Goal: Task Accomplishment & Management: Complete application form

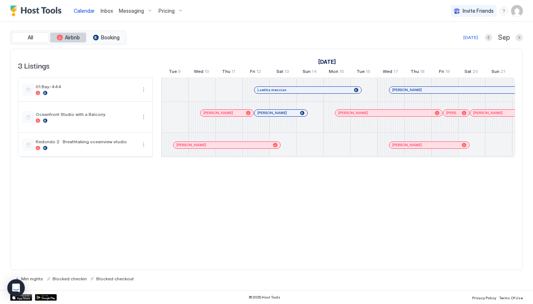
scroll to position [0, 405]
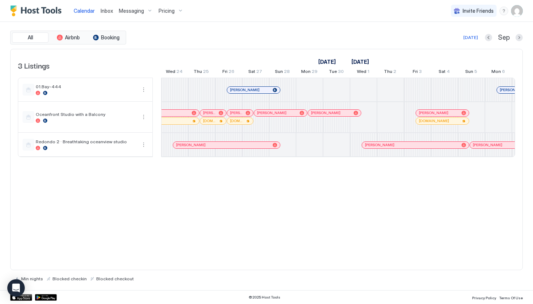
click at [109, 13] on span "Inbox" at bounding box center [107, 11] width 12 height 6
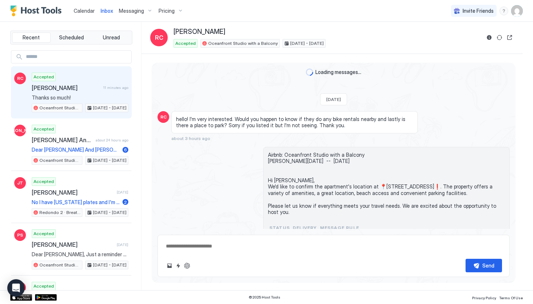
scroll to position [341, 0]
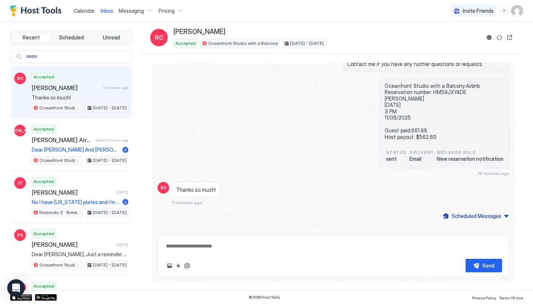
type textarea "*"
click at [55, 12] on img "Host Tools Logo" at bounding box center [37, 10] width 55 height 11
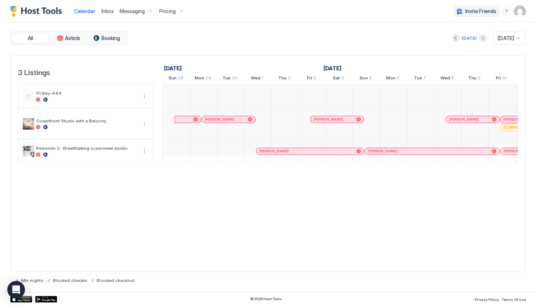
scroll to position [0, 405]
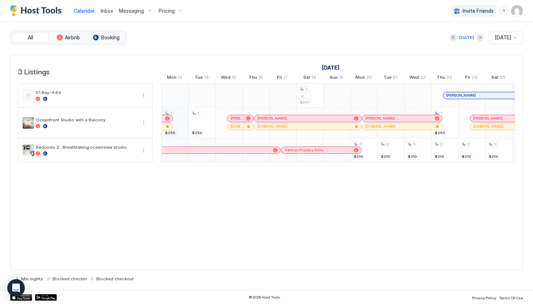
click at [44, 14] on img "Host Tools Logo" at bounding box center [37, 10] width 55 height 11
click at [504, 12] on div "menu" at bounding box center [504, 11] width 9 height 9
click at [341, 187] on div at bounding box center [266, 152] width 533 height 304
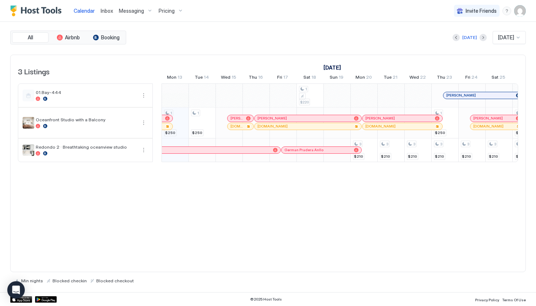
click at [520, 12] on img "User profile" at bounding box center [520, 11] width 12 height 12
click at [462, 39] on span "Settings" at bounding box center [455, 41] width 20 height 7
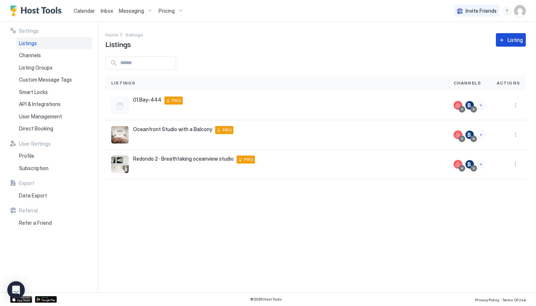
click at [515, 41] on div "Listing" at bounding box center [515, 40] width 15 height 8
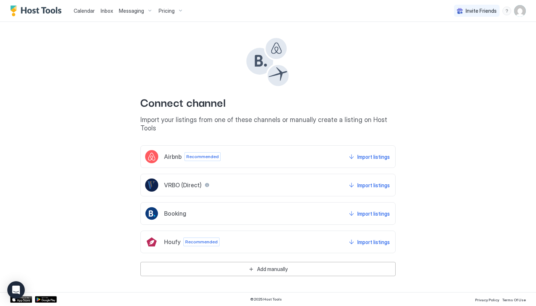
click at [168, 152] on div "Airbnb" at bounding box center [163, 156] width 36 height 13
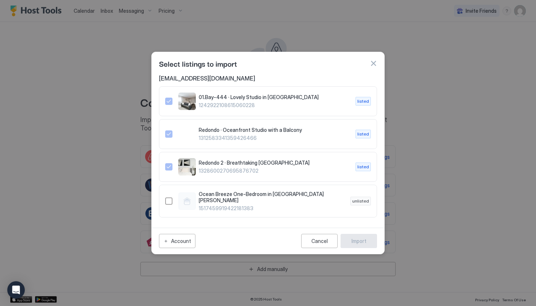
click at [372, 65] on button "button" at bounding box center [373, 63] width 7 height 7
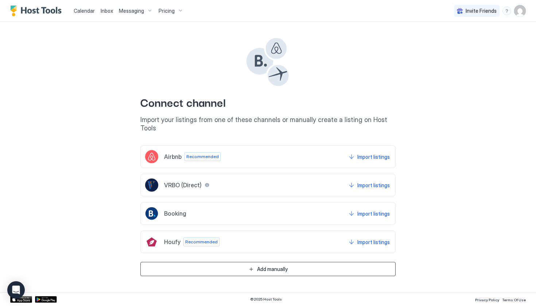
click at [238, 264] on button "Add manually" at bounding box center [267, 269] width 255 height 14
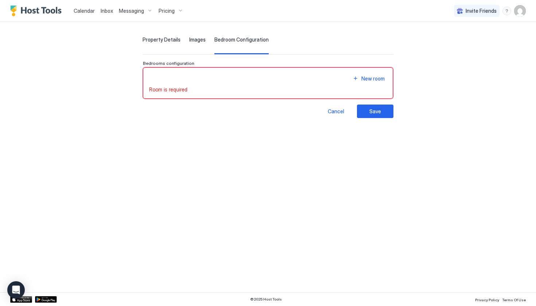
click at [163, 78] on div "New room" at bounding box center [268, 79] width 238 height 10
click at [143, 40] on span "Property Details" at bounding box center [162, 39] width 38 height 7
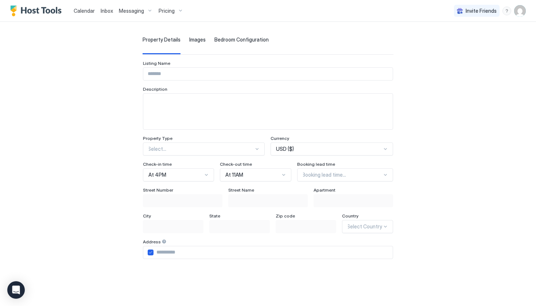
click at [143, 73] on input "Input Field" at bounding box center [267, 74] width 249 height 12
click at [189, 42] on span "Images" at bounding box center [197, 39] width 16 height 7
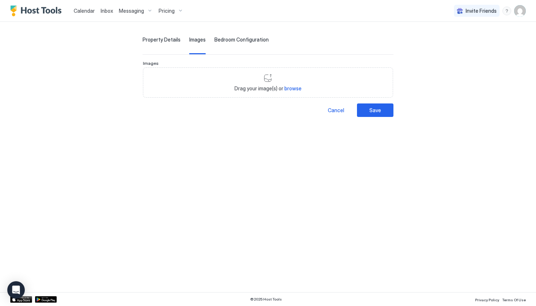
click at [214, 41] on span "Bedroom Configuration" at bounding box center [241, 39] width 54 height 7
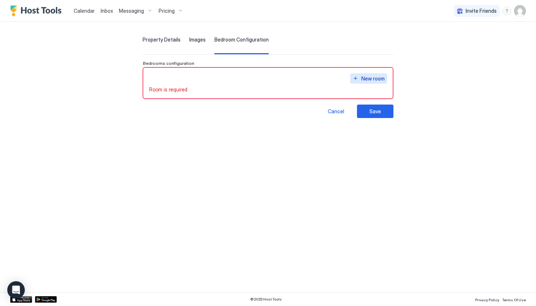
click at [385, 80] on div "New room" at bounding box center [372, 79] width 23 height 8
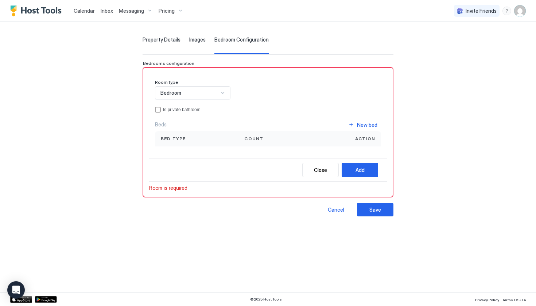
click at [143, 43] on div "Property Details" at bounding box center [162, 45] width 38 height 18
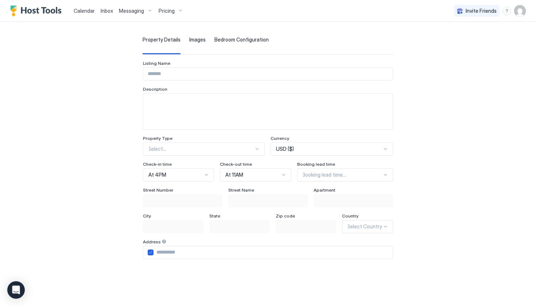
click at [143, 74] on input "Input Field" at bounding box center [267, 74] width 249 height 12
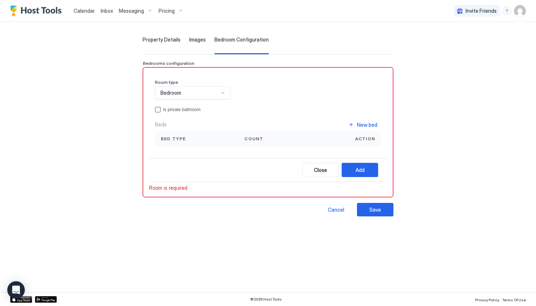
scroll to position [7, 0]
click at [143, 39] on span "Property Details" at bounding box center [162, 39] width 38 height 7
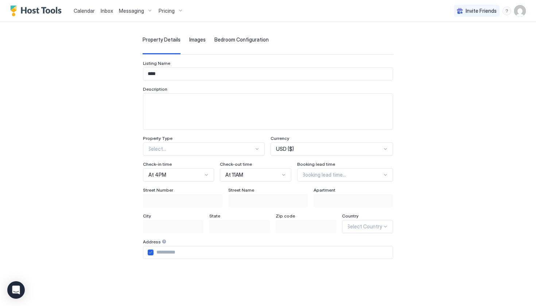
click at [143, 71] on input "****" at bounding box center [267, 74] width 249 height 12
type input "**********"
click at [143, 113] on textarea "Input Field" at bounding box center [267, 112] width 249 height 36
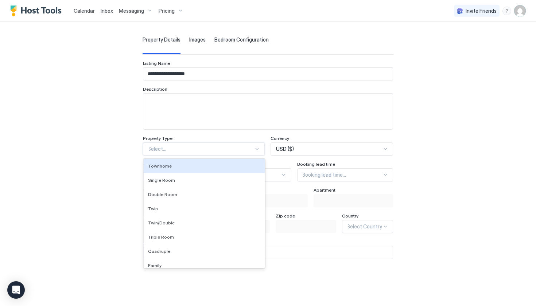
click at [162, 146] on div at bounding box center [201, 149] width 106 height 7
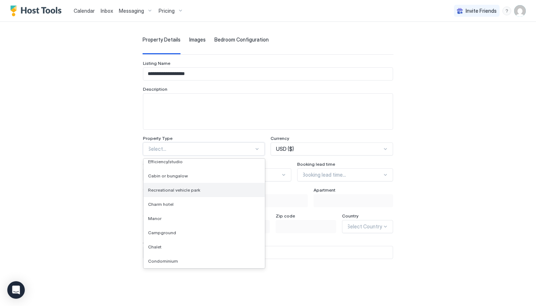
scroll to position [815, 0]
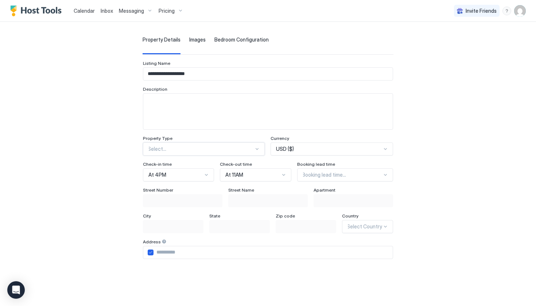
click at [148, 148] on div "Select..." at bounding box center [201, 149] width 106 height 7
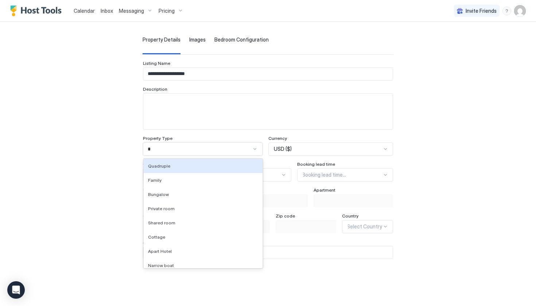
type input "**"
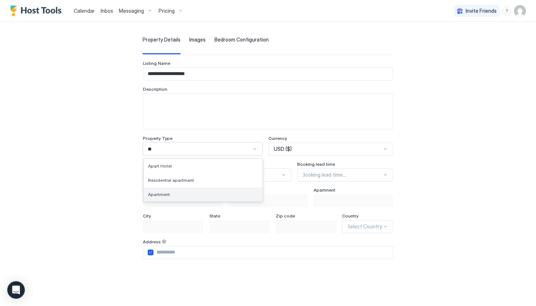
click at [148, 193] on span "Apartment" at bounding box center [159, 194] width 22 height 5
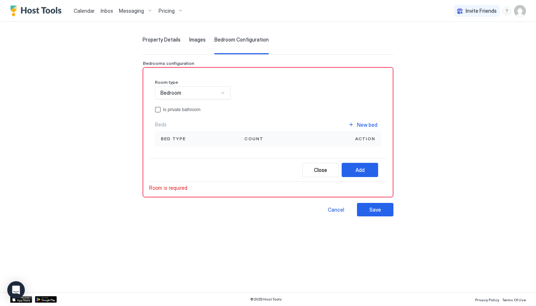
scroll to position [18, 0]
click at [143, 36] on span "Property Details" at bounding box center [162, 39] width 38 height 7
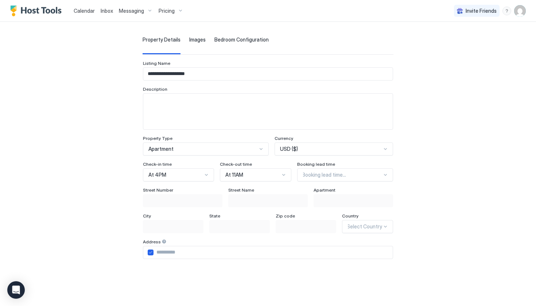
click at [203, 176] on div at bounding box center [206, 175] width 6 height 6
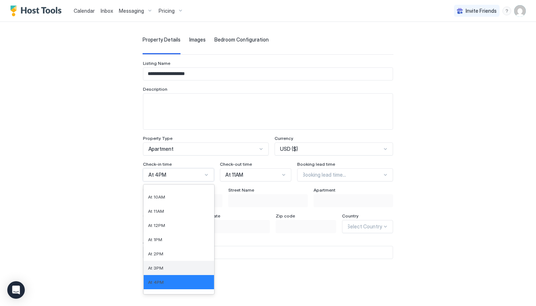
click at [148, 267] on div "At 3PM" at bounding box center [179, 267] width 62 height 5
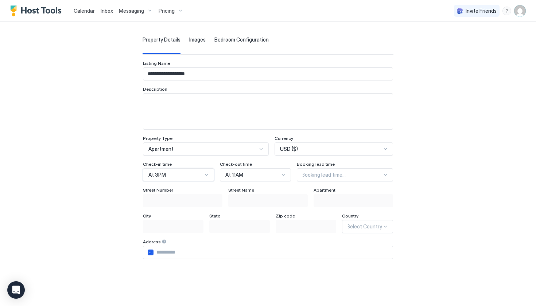
click at [320, 175] on div "Booking lead time..." at bounding box center [342, 175] width 81 height 7
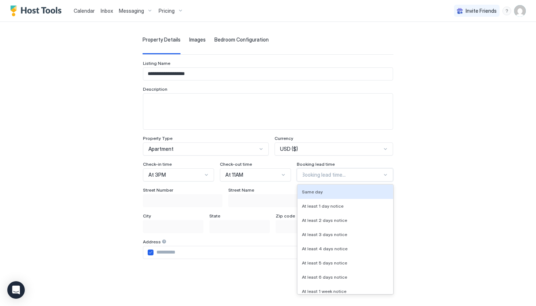
click at [320, 175] on div "Booking lead time..." at bounding box center [342, 175] width 81 height 7
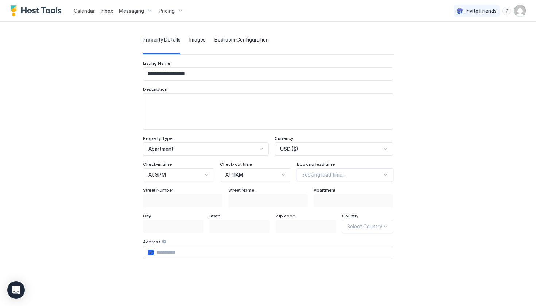
click at [154, 253] on input "Input Field" at bounding box center [273, 253] width 239 height 12
click at [162, 242] on div at bounding box center [164, 241] width 5 height 5
click at [154, 252] on input "Input Field" at bounding box center [273, 253] width 239 height 12
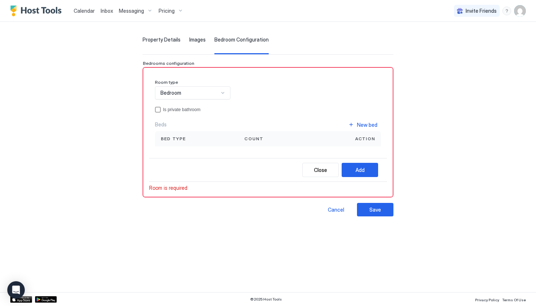
scroll to position [42, 0]
click at [143, 40] on span "Property Details" at bounding box center [162, 39] width 38 height 7
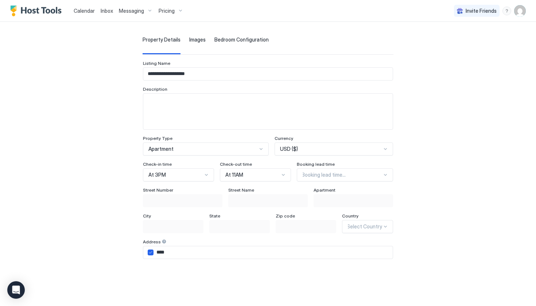
click at [155, 255] on input "****" at bounding box center [273, 253] width 239 height 12
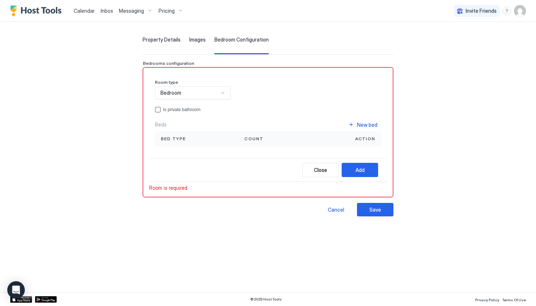
click at [143, 40] on span "Property Details" at bounding box center [162, 39] width 38 height 7
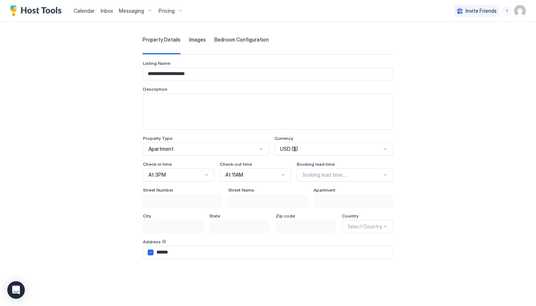
click at [183, 259] on div "Street [GEOGRAPHIC_DATA] Name Apartment City State Zip code Country Select Coun…" at bounding box center [268, 274] width 250 height 174
click at [182, 251] on input "******" at bounding box center [273, 253] width 239 height 12
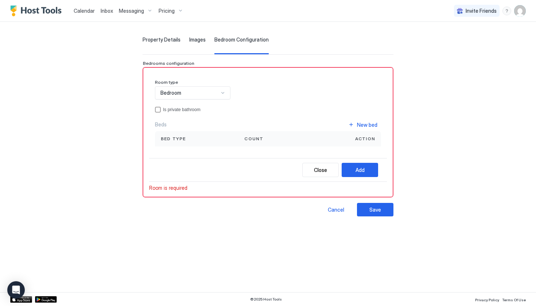
type input "********"
click at [189, 42] on span "Images" at bounding box center [197, 39] width 16 height 7
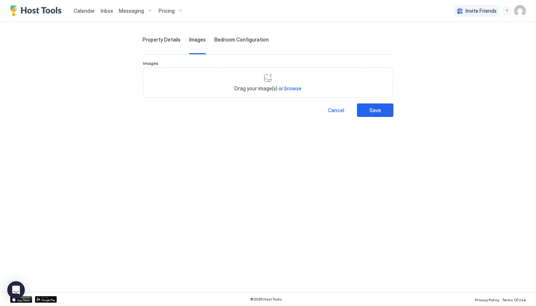
click at [143, 41] on span "Property Details" at bounding box center [162, 39] width 38 height 7
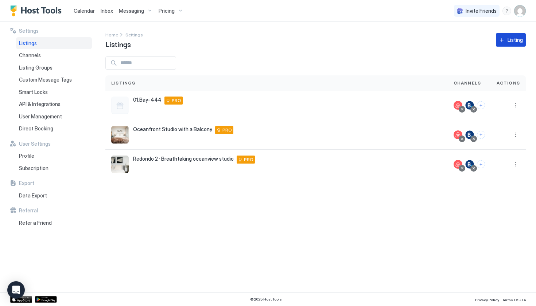
click at [512, 42] on div "Listing" at bounding box center [515, 40] width 15 height 8
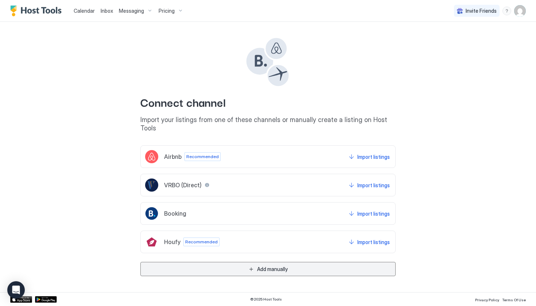
click at [205, 263] on button "Add manually" at bounding box center [267, 269] width 255 height 14
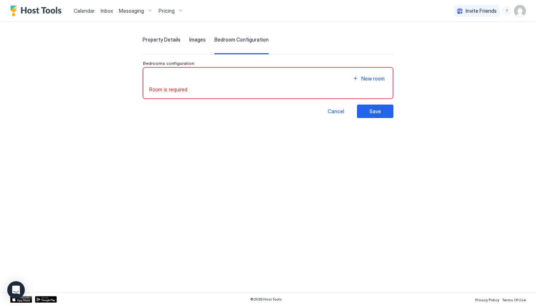
click at [313, 83] on div "New room" at bounding box center [268, 79] width 238 height 10
click at [293, 81] on div "New room" at bounding box center [268, 79] width 238 height 10
click at [153, 96] on div "New room Room is required" at bounding box center [268, 83] width 250 height 32
click at [152, 89] on span "Room is required" at bounding box center [168, 89] width 38 height 7
click at [385, 78] on div "New room" at bounding box center [372, 79] width 23 height 8
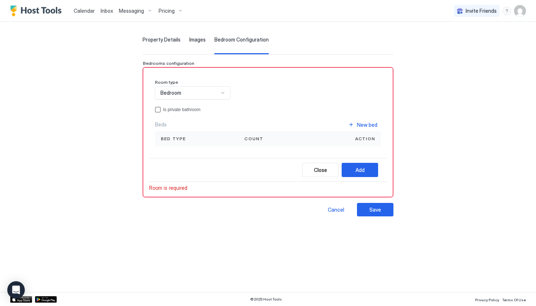
click at [309, 144] on div "Count" at bounding box center [273, 138] width 70 height 15
click at [168, 140] on div "Bed type" at bounding box center [197, 139] width 72 height 7
click at [161, 140] on span "Bed type" at bounding box center [173, 139] width 25 height 7
click at [393, 205] on button "Save" at bounding box center [375, 209] width 36 height 13
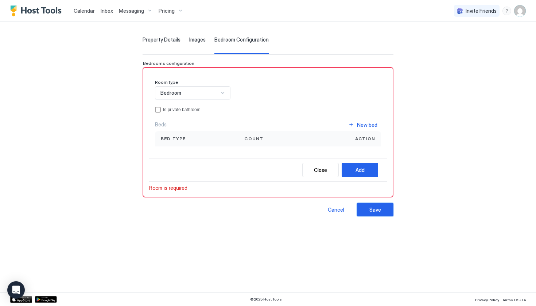
click at [381, 209] on div "Save" at bounding box center [375, 210] width 12 height 8
click at [155, 111] on div "privateBathroom" at bounding box center [158, 110] width 6 height 6
click at [156, 111] on icon "privateBathroom" at bounding box center [158, 110] width 4 height 4
click at [155, 111] on div "privateBathroom" at bounding box center [158, 110] width 6 height 6
click at [156, 111] on icon "privateBathroom" at bounding box center [158, 110] width 4 height 4
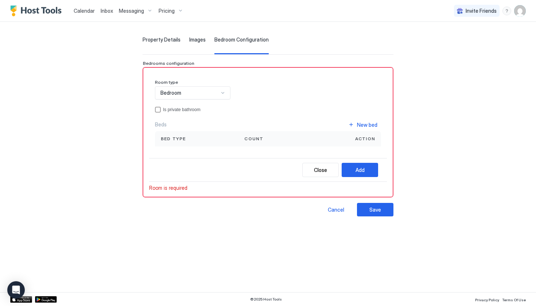
click at [208, 94] on div "Bedroom" at bounding box center [189, 93] width 58 height 7
click at [241, 98] on div "Room type Bedroom selected, 1 of 2. 2 results available. Use Up and Down to cho…" at bounding box center [268, 112] width 226 height 67
click at [189, 41] on span "Images" at bounding box center [197, 39] width 16 height 7
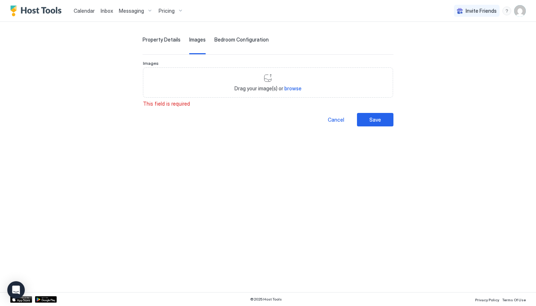
click at [143, 41] on span "Property Details" at bounding box center [162, 39] width 38 height 7
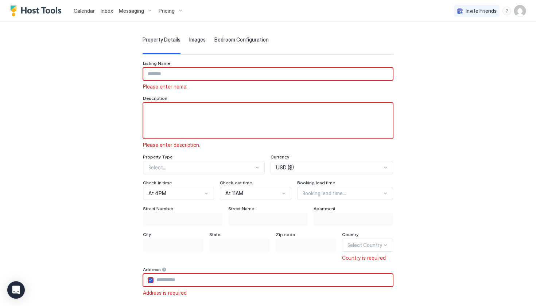
scroll to position [0, 0]
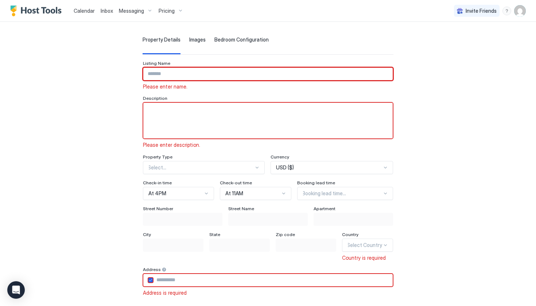
click at [163, 74] on input "Input Field" at bounding box center [267, 74] width 249 height 12
